Goal: Find specific page/section: Find specific page/section

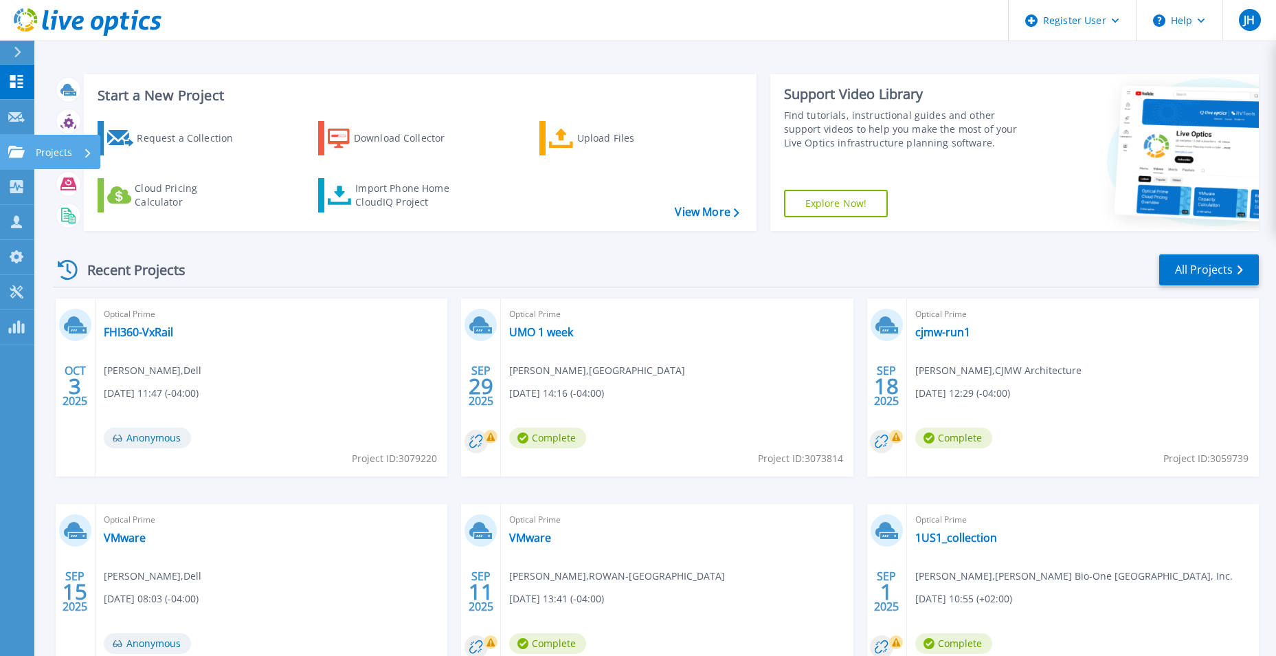
click at [16, 148] on icon at bounding box center [16, 152] width 16 height 12
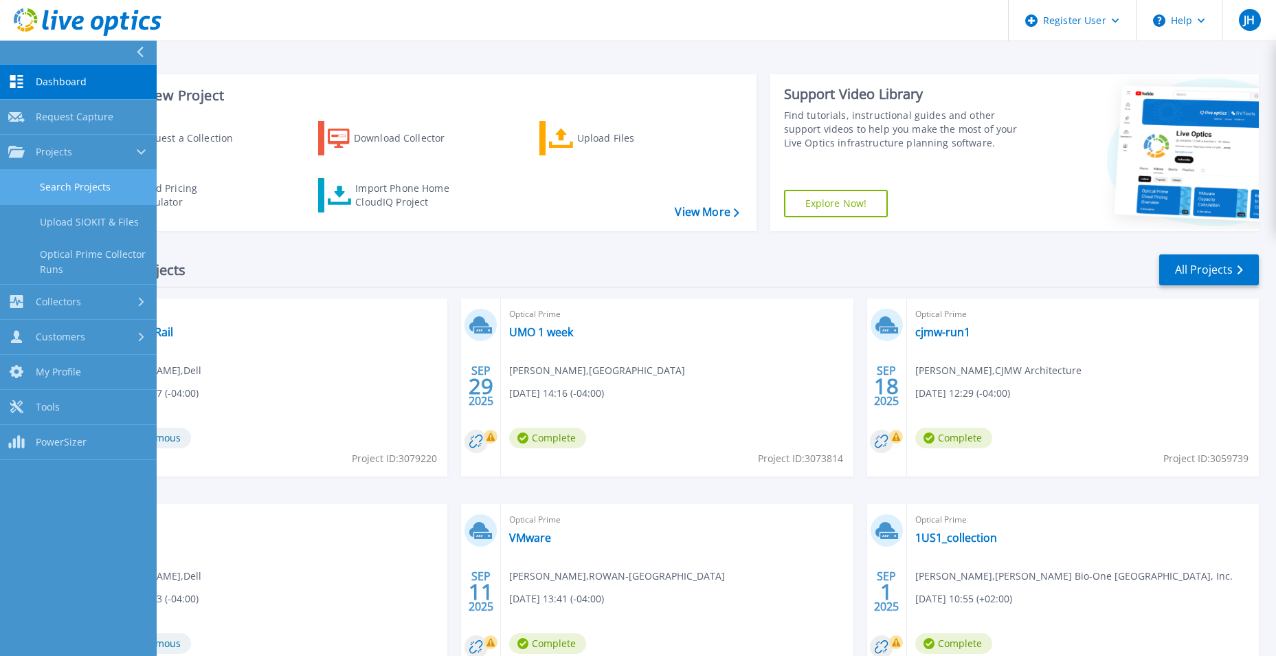
click at [72, 192] on link "Search Projects" at bounding box center [78, 187] width 157 height 35
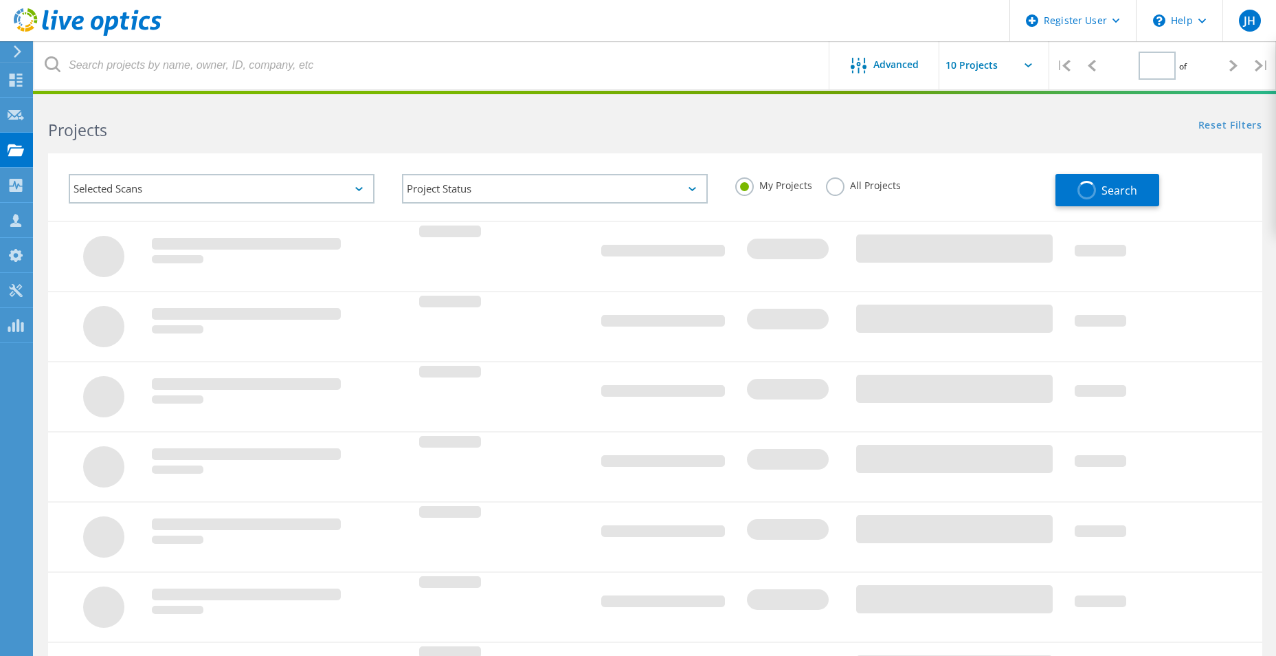
type input "1"
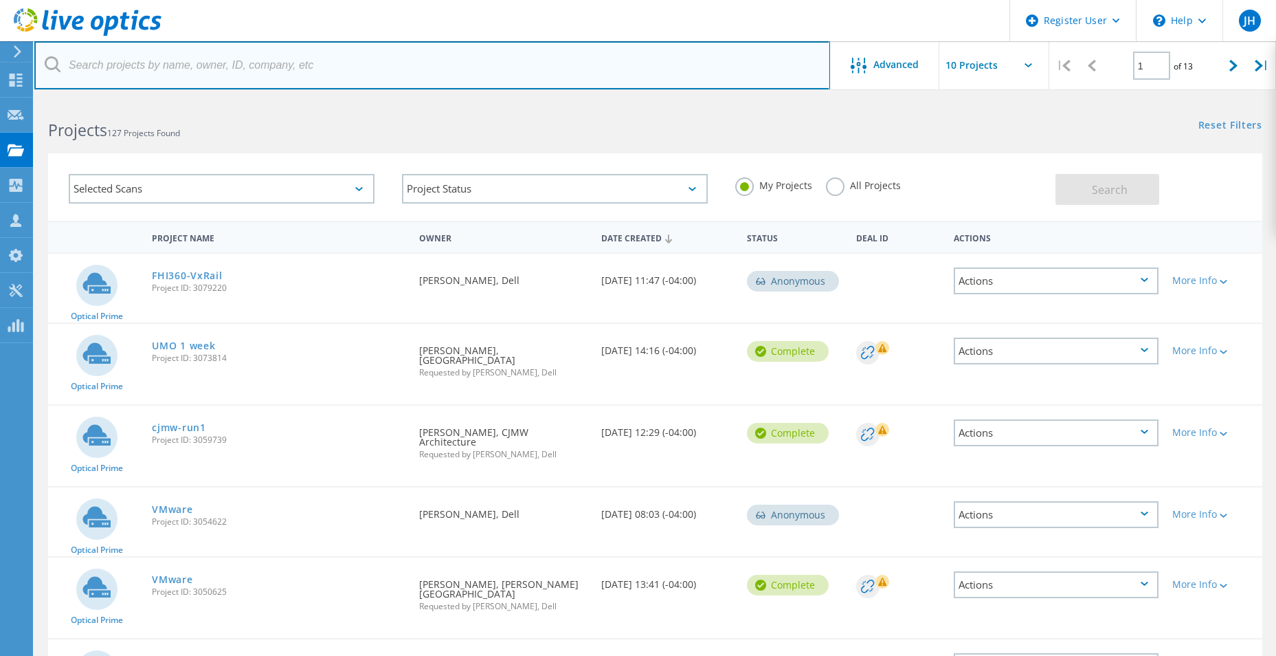
click at [163, 74] on input "text" at bounding box center [432, 65] width 796 height 48
paste input "[PERSON_NAME][EMAIL_ADDRESS][PERSON_NAME][DOMAIN_NAME]"
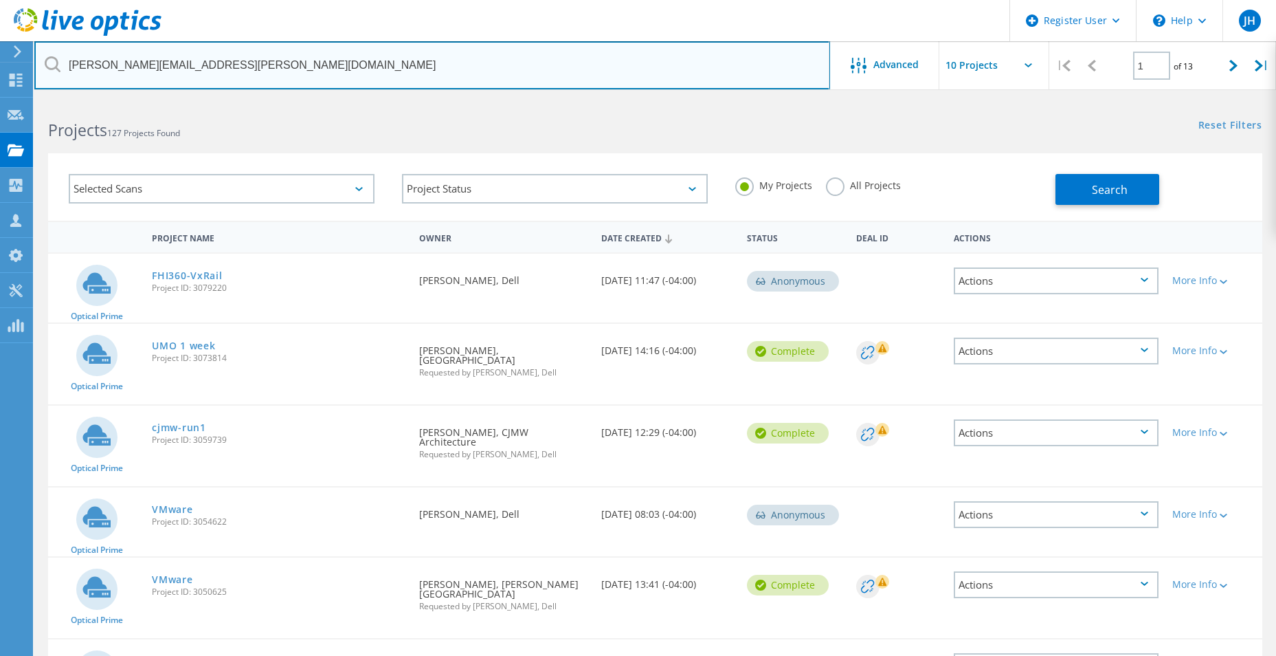
type input "[PERSON_NAME][EMAIL_ADDRESS][PERSON_NAME][DOMAIN_NAME]"
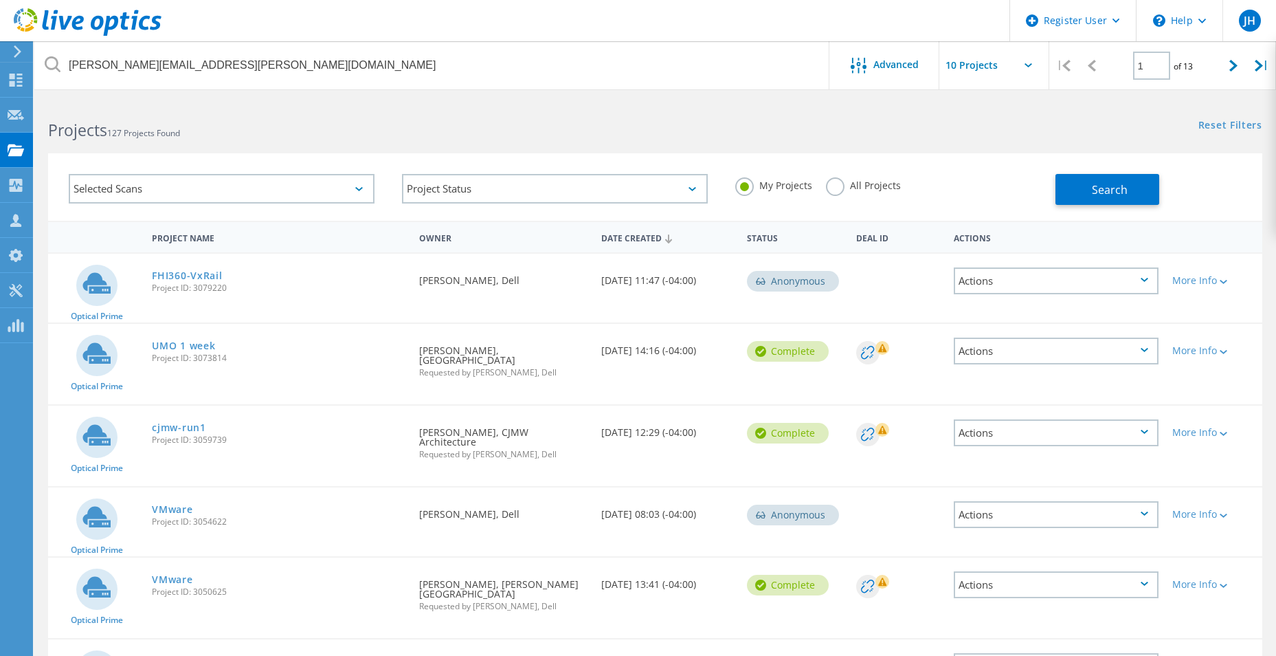
click at [843, 187] on label "All Projects" at bounding box center [863, 183] width 75 height 13
click at [0, 0] on input "All Projects" at bounding box center [0, 0] width 0 height 0
click at [1159, 179] on button "Search" at bounding box center [1108, 189] width 104 height 31
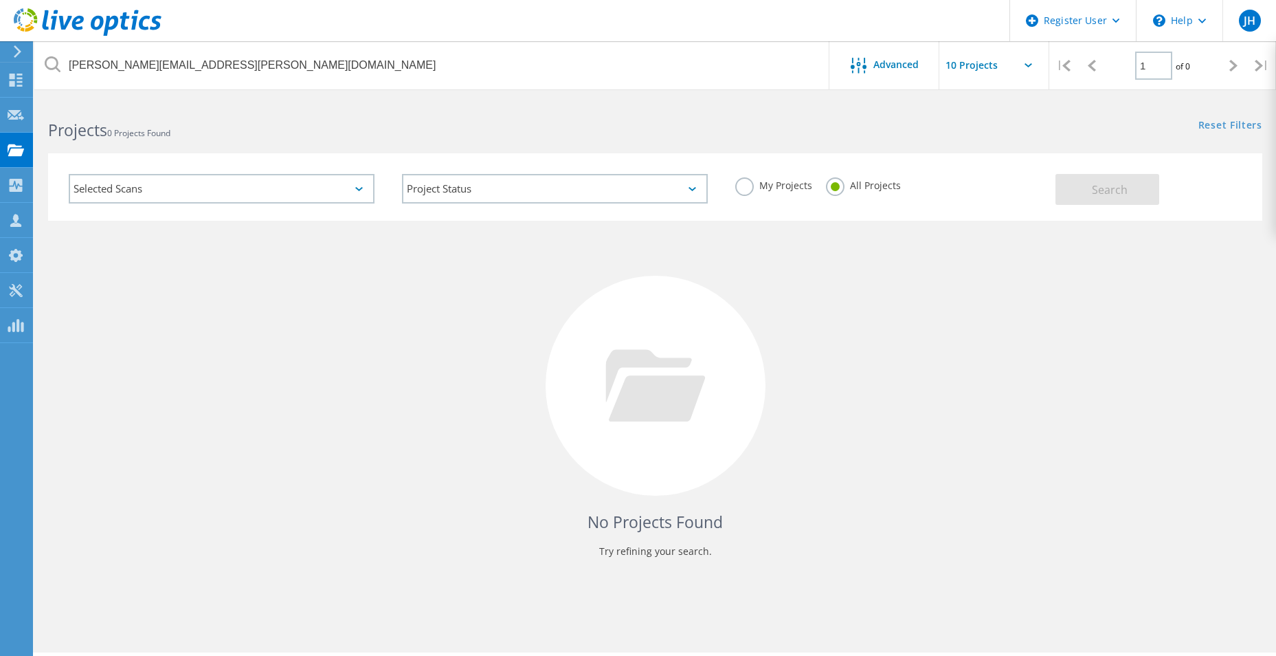
click at [275, 280] on div "No Projects Found Try refining your search." at bounding box center [655, 398] width 1215 height 355
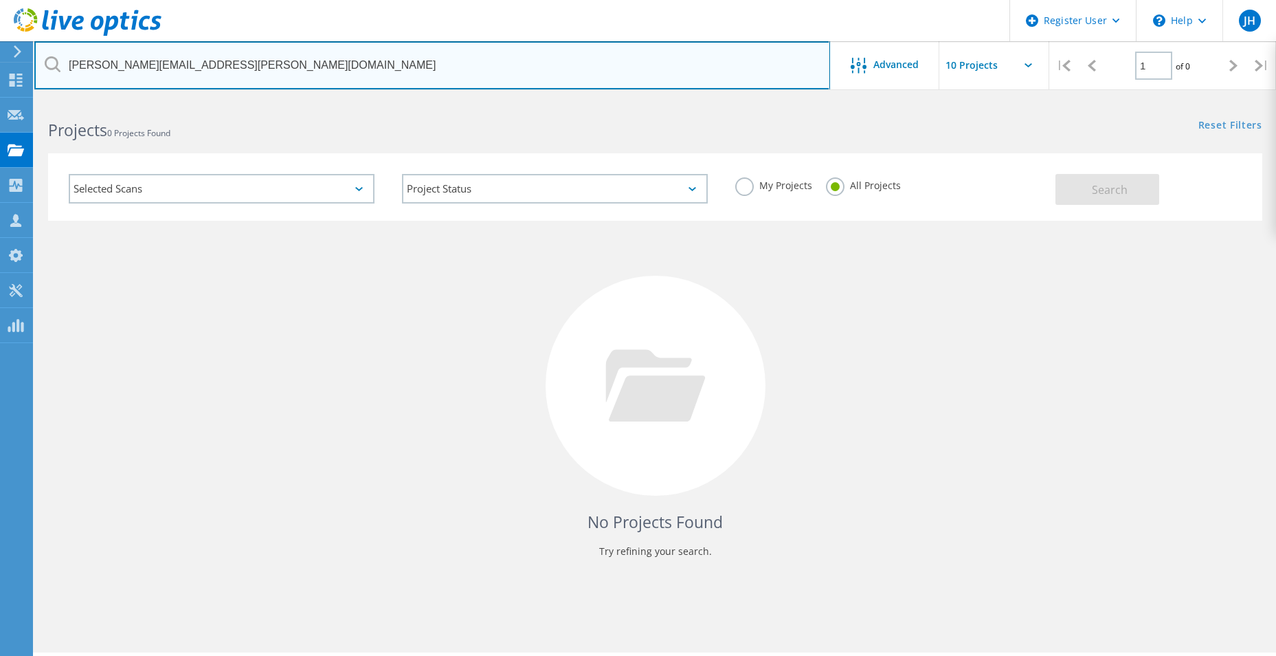
click at [281, 64] on input "[PERSON_NAME][EMAIL_ADDRESS][PERSON_NAME][DOMAIN_NAME]" at bounding box center [432, 65] width 796 height 48
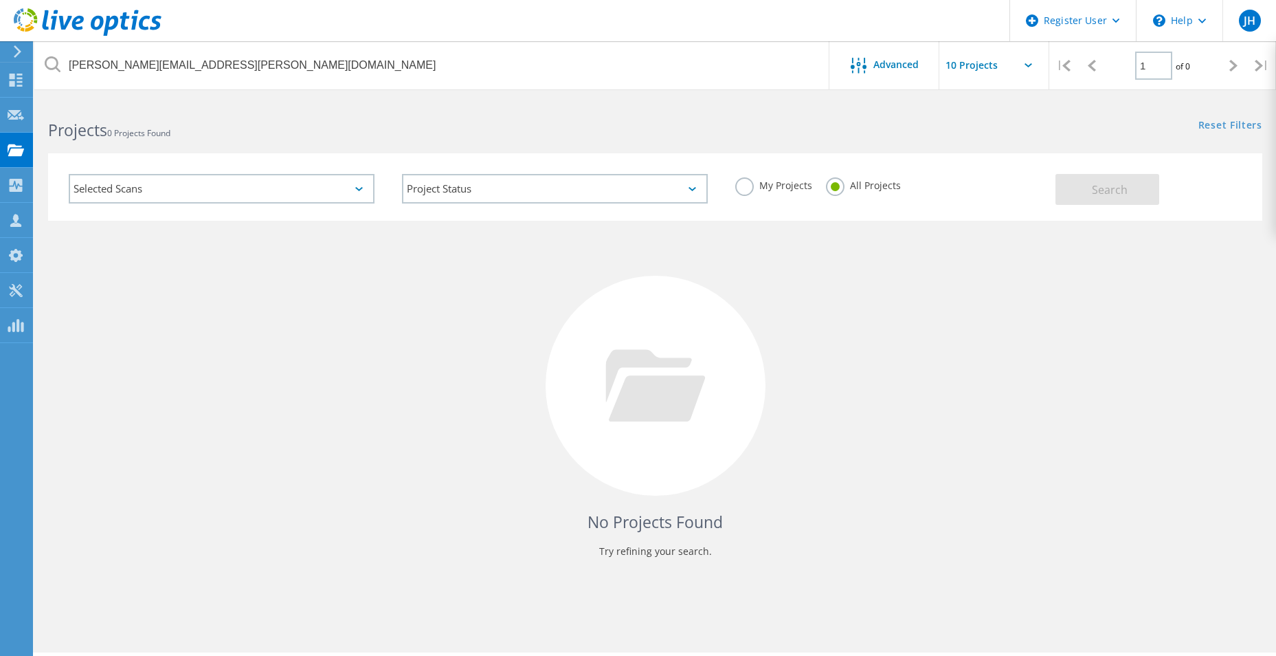
click at [681, 105] on div "Reset Filters Show Filters" at bounding box center [965, 112] width 621 height 25
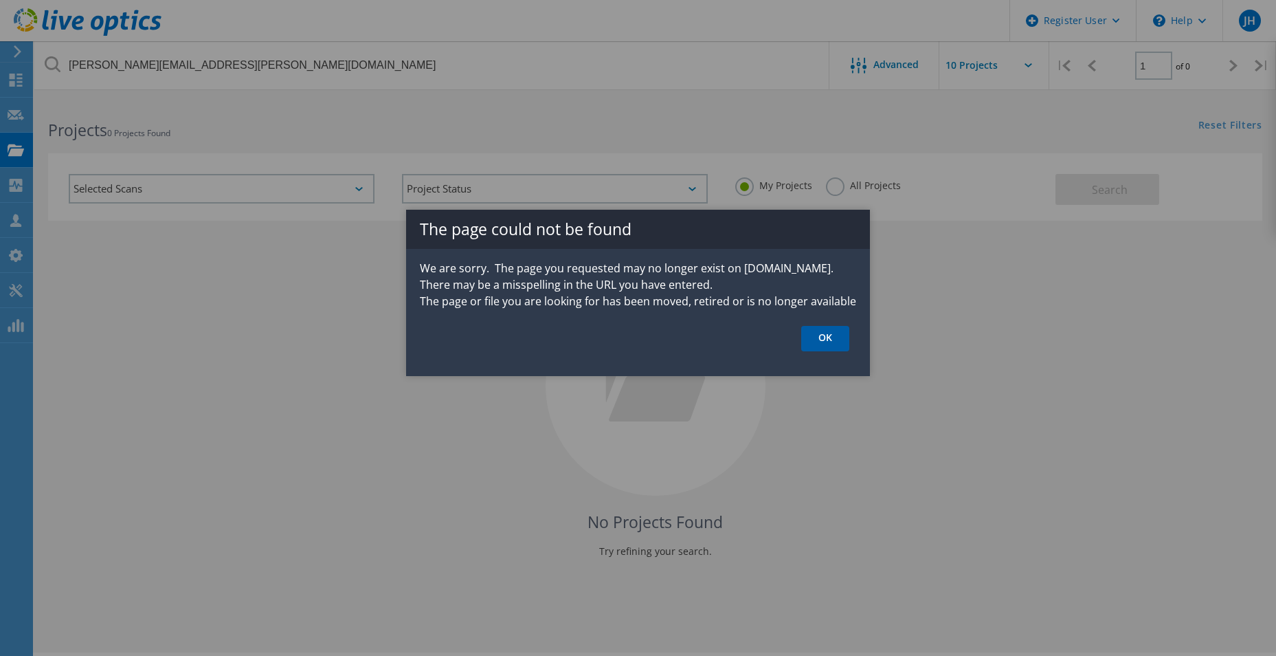
click at [822, 335] on link "OK" at bounding box center [825, 338] width 48 height 25
